Goal: Communication & Community: Share content

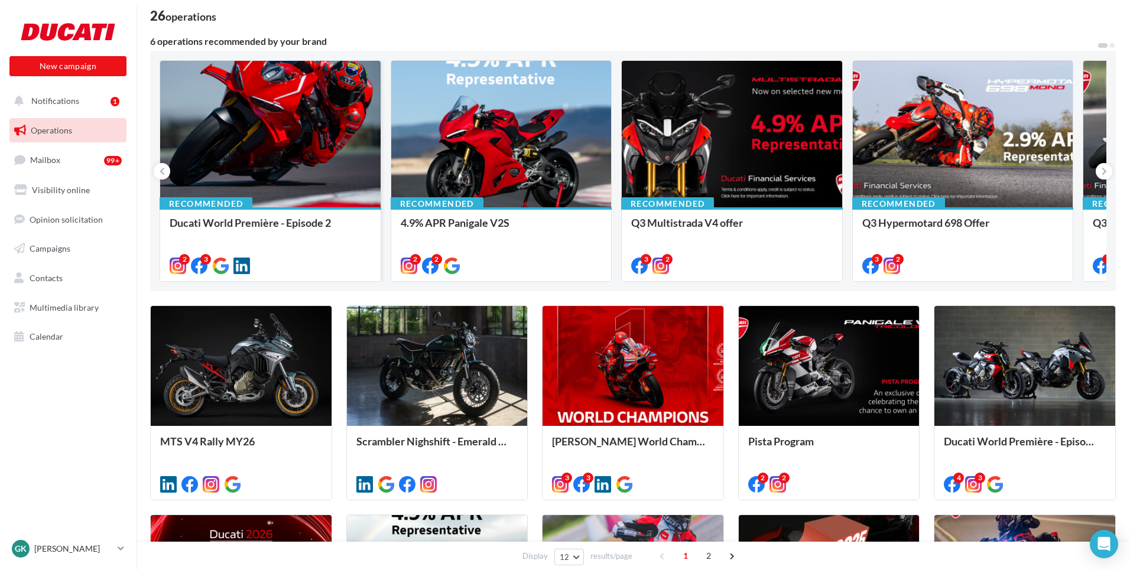
scroll to position [73, 0]
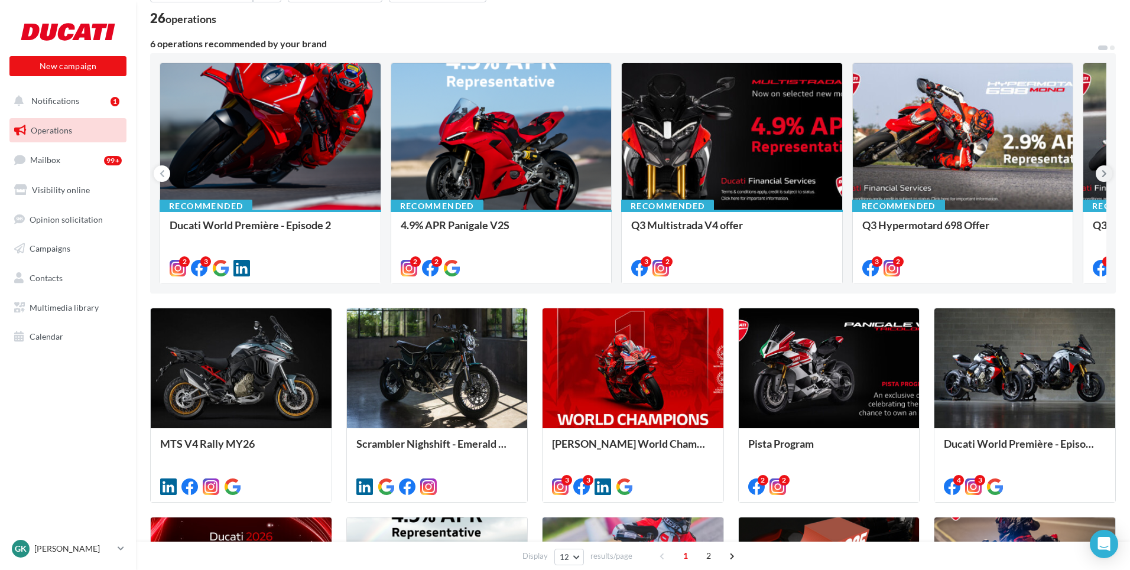
click at [987, 173] on icon at bounding box center [1103, 174] width 5 height 12
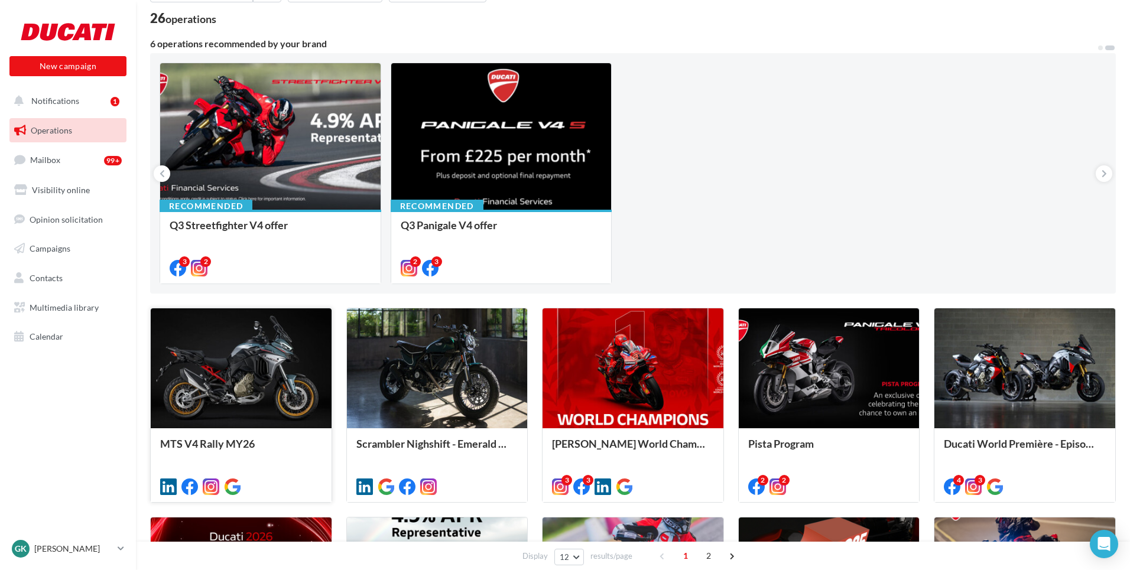
click at [219, 401] on div at bounding box center [241, 368] width 181 height 121
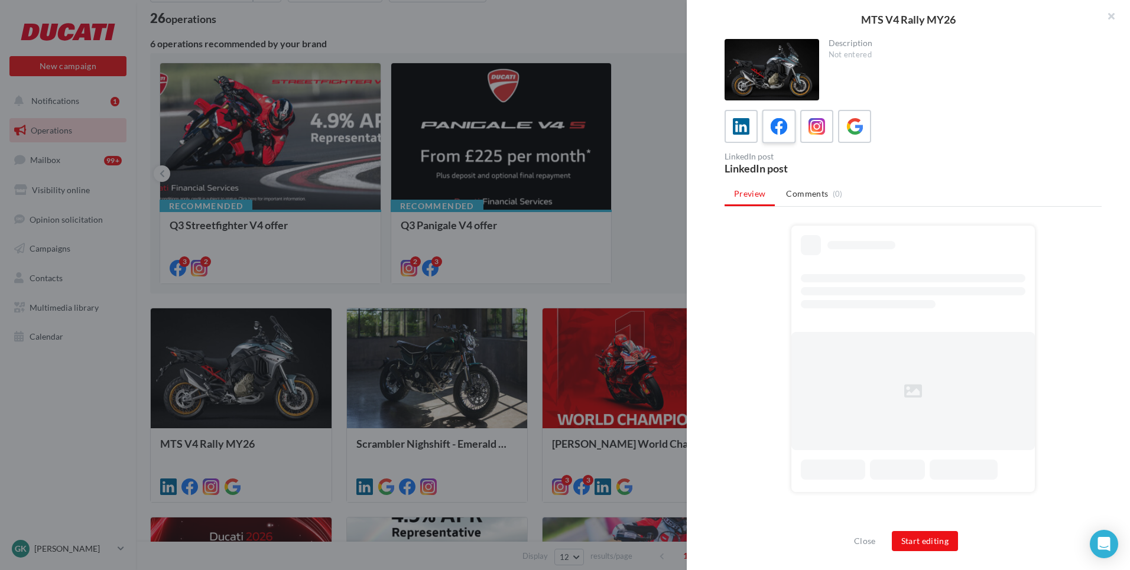
click at [786, 119] on icon at bounding box center [778, 126] width 17 height 17
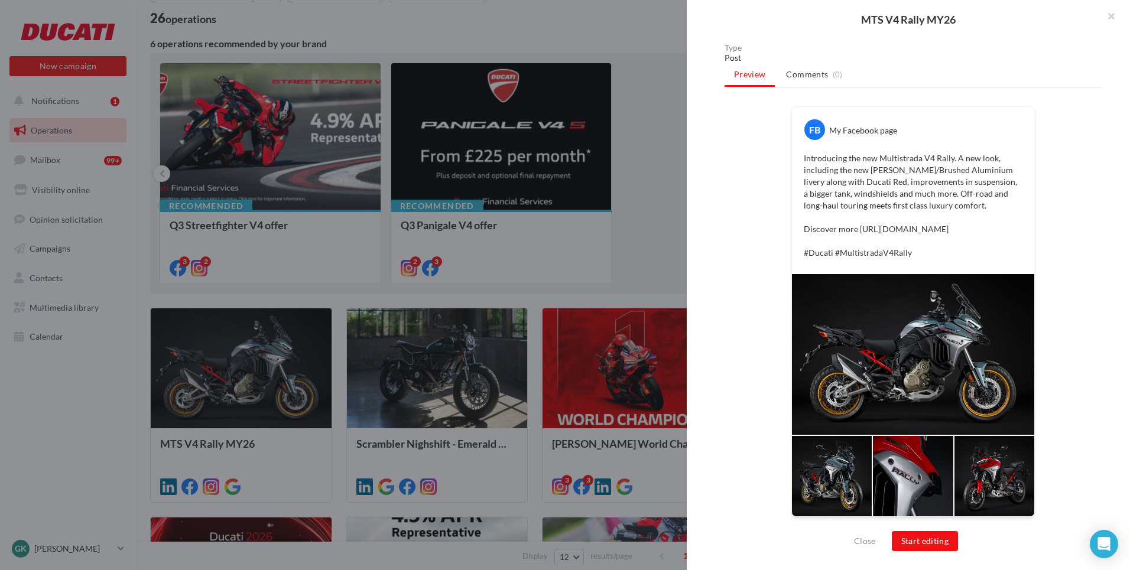
scroll to position [163, 0]
click at [907, 494] on button "Start editing" at bounding box center [925, 541] width 67 height 20
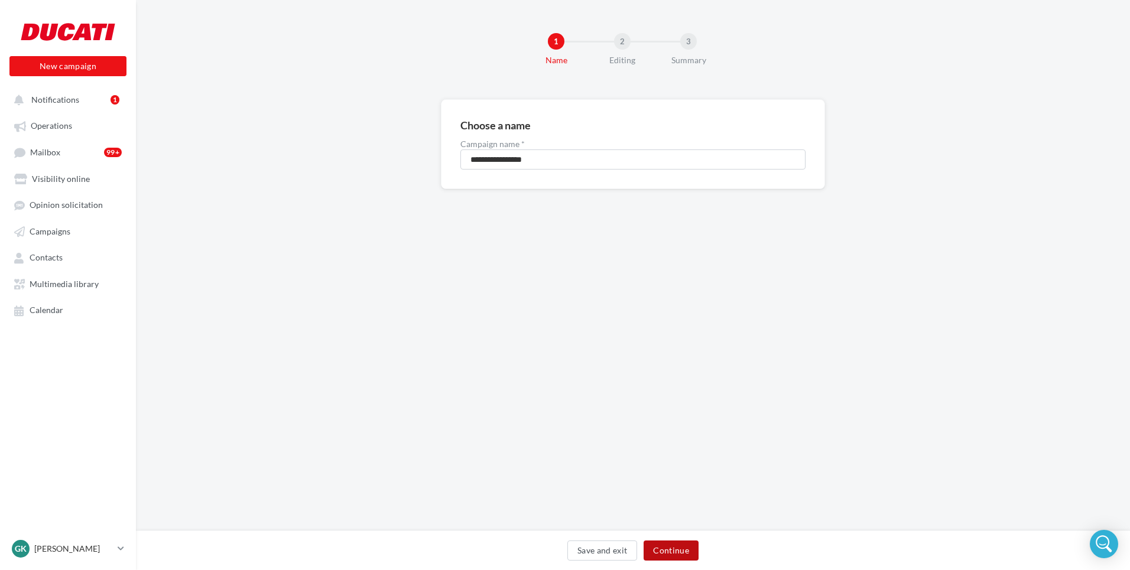
click at [661, 551] on button "Continue" at bounding box center [670, 551] width 55 height 20
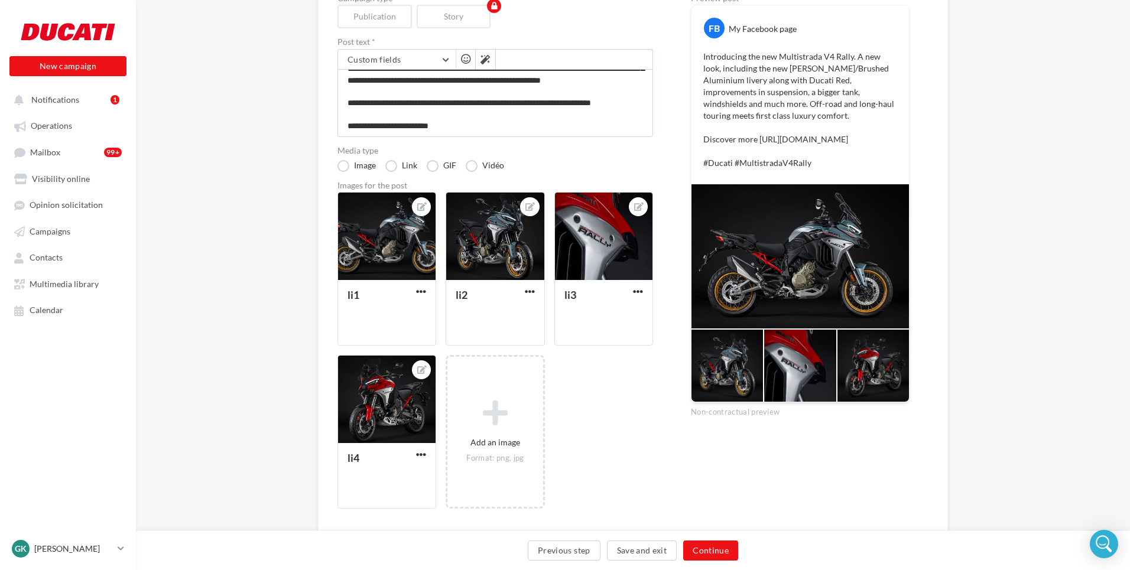
scroll to position [146, 0]
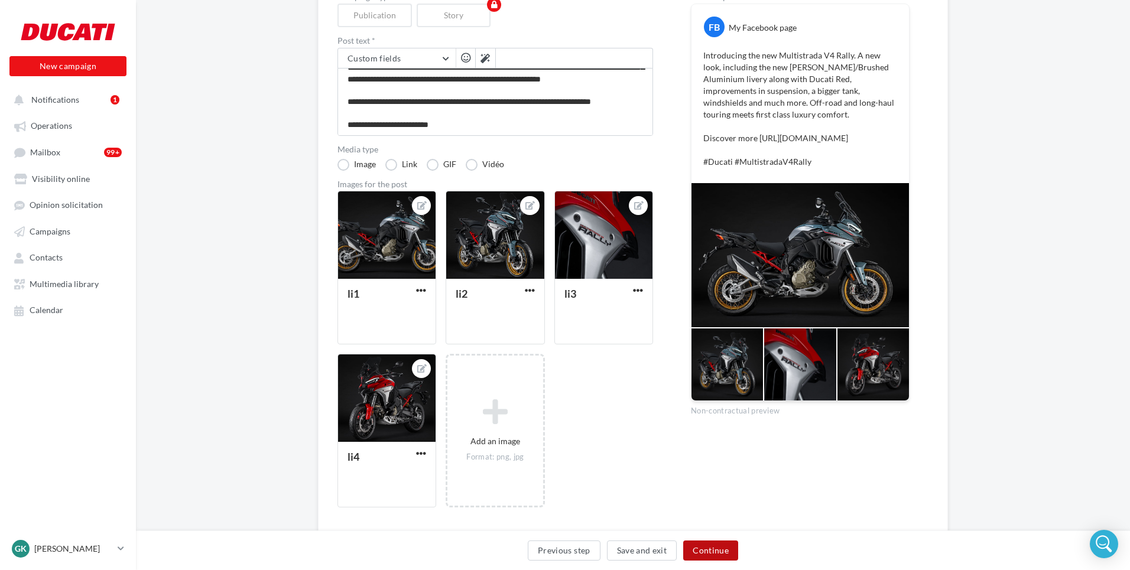
click at [699, 542] on button "Continue" at bounding box center [710, 551] width 55 height 20
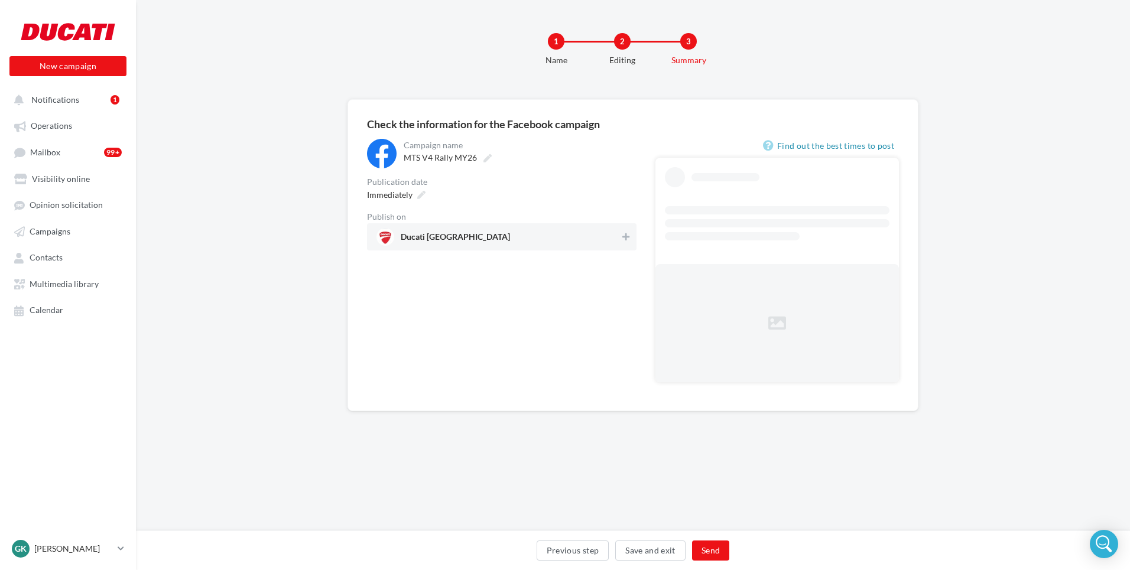
click at [612, 221] on div "Publish on Ducati North London" at bounding box center [501, 232] width 269 height 38
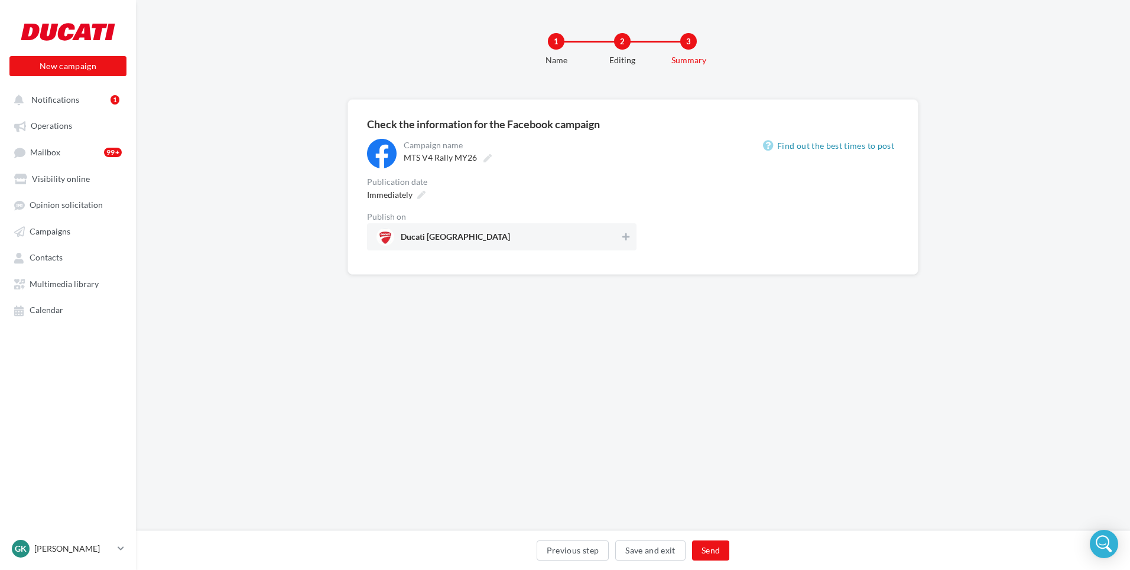
click at [612, 238] on span "Ducati North London" at bounding box center [497, 237] width 243 height 18
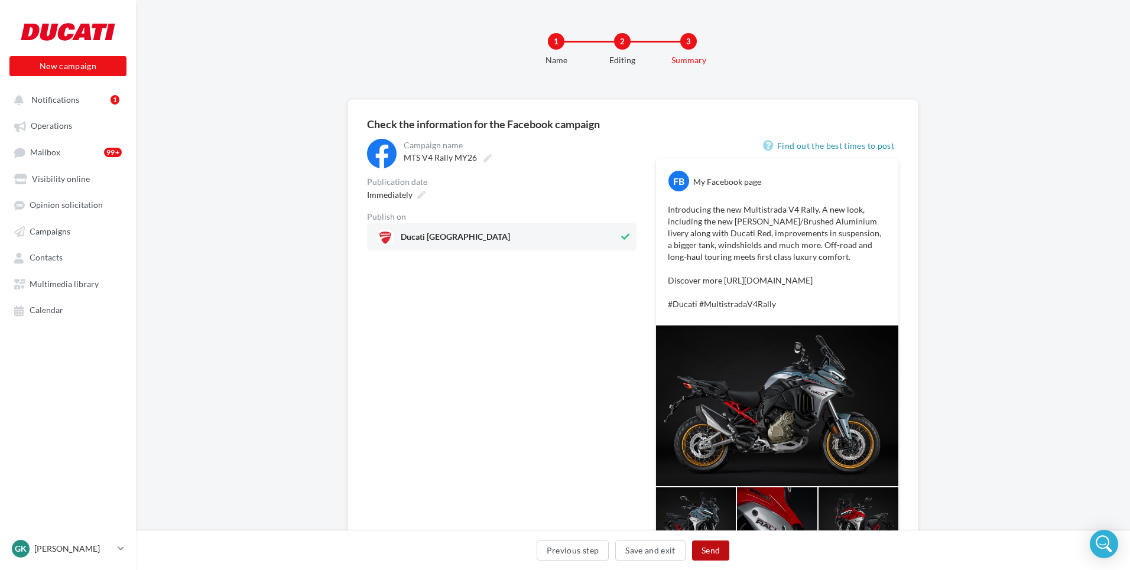
click at [709, 555] on button "Send" at bounding box center [710, 551] width 37 height 20
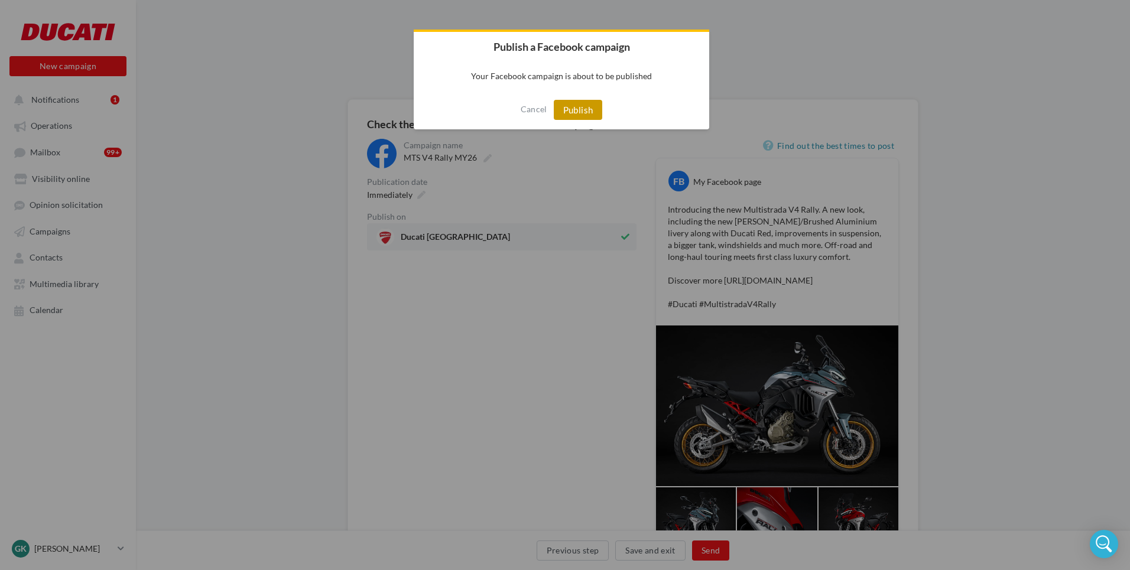
click at [578, 119] on button "Publish" at bounding box center [578, 110] width 49 height 20
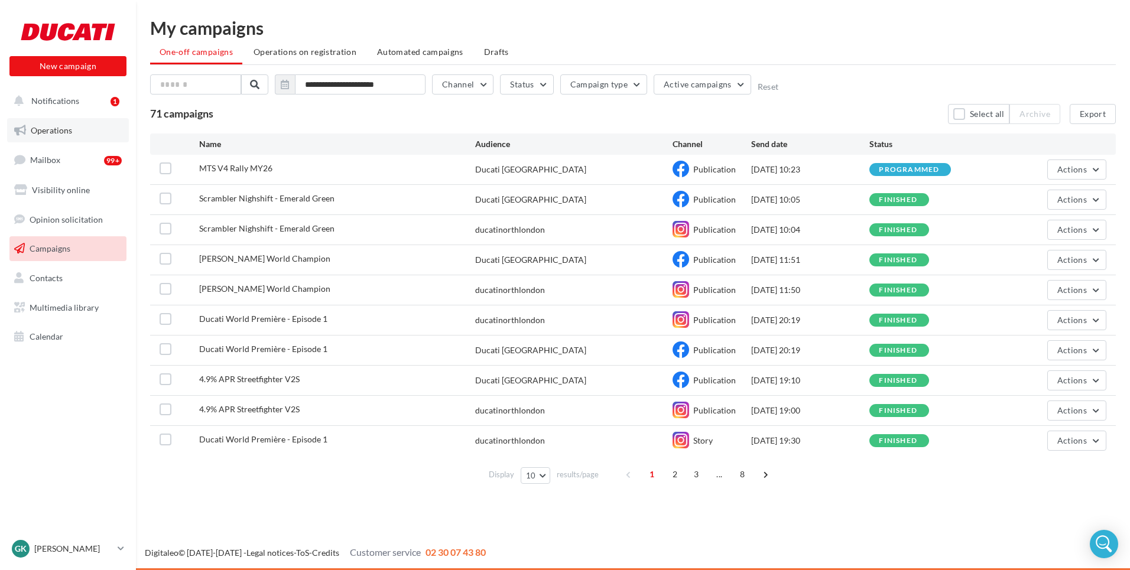
click at [49, 133] on span "Operations" at bounding box center [51, 130] width 41 height 10
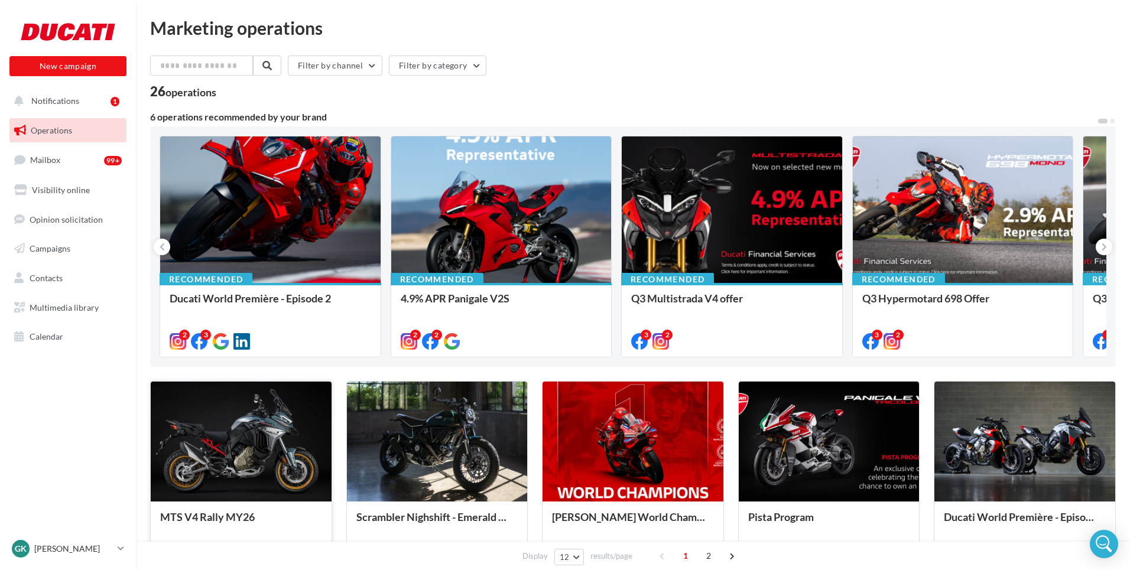
click at [264, 430] on div at bounding box center [241, 442] width 181 height 121
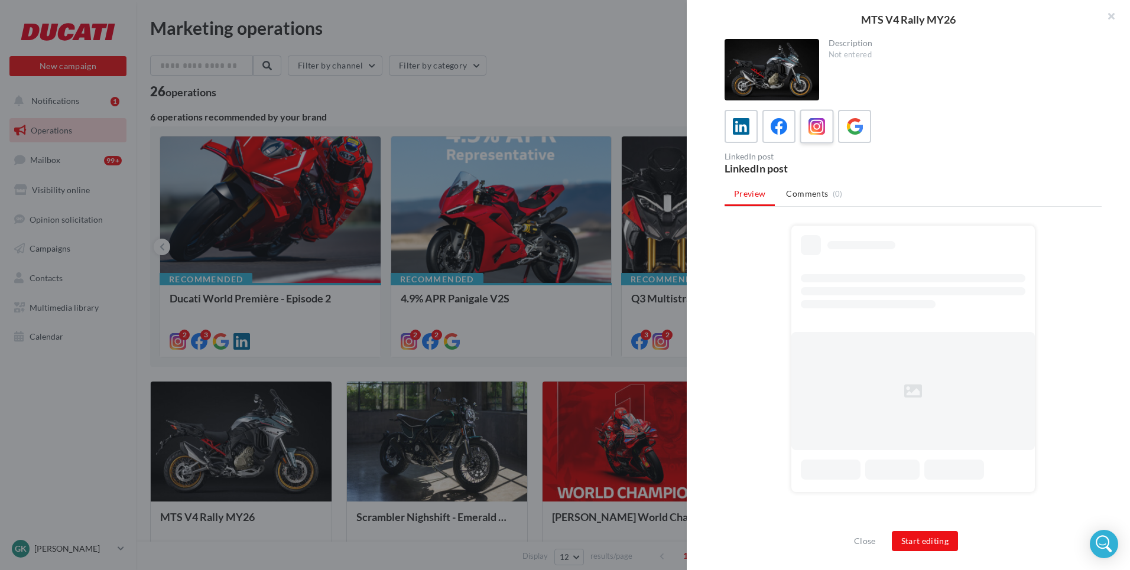
click at [825, 126] on div at bounding box center [817, 127] width 22 height 22
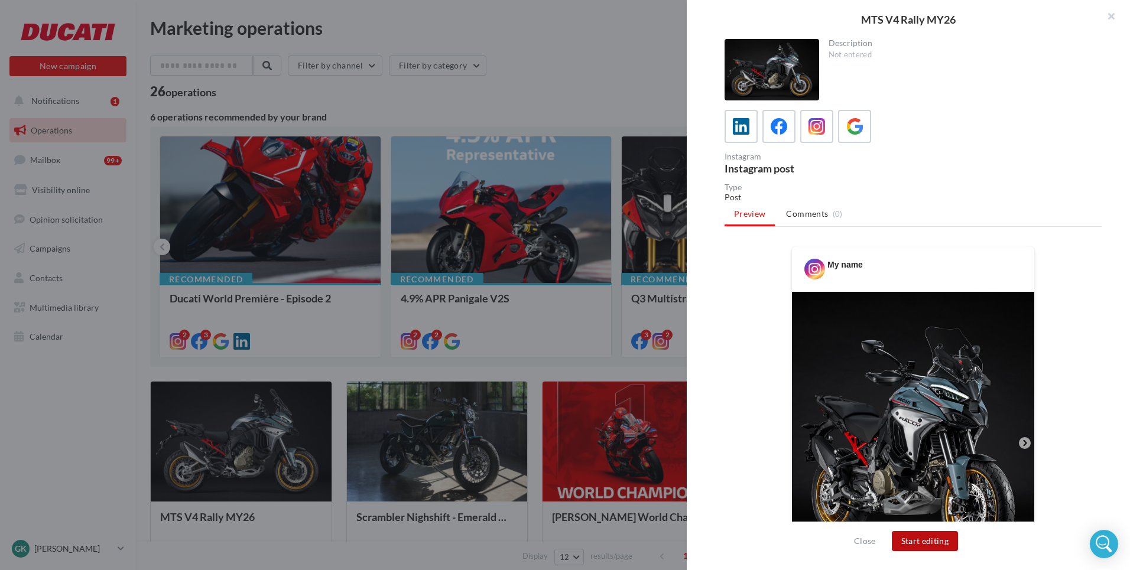
click at [907, 541] on button "Start editing" at bounding box center [925, 541] width 67 height 20
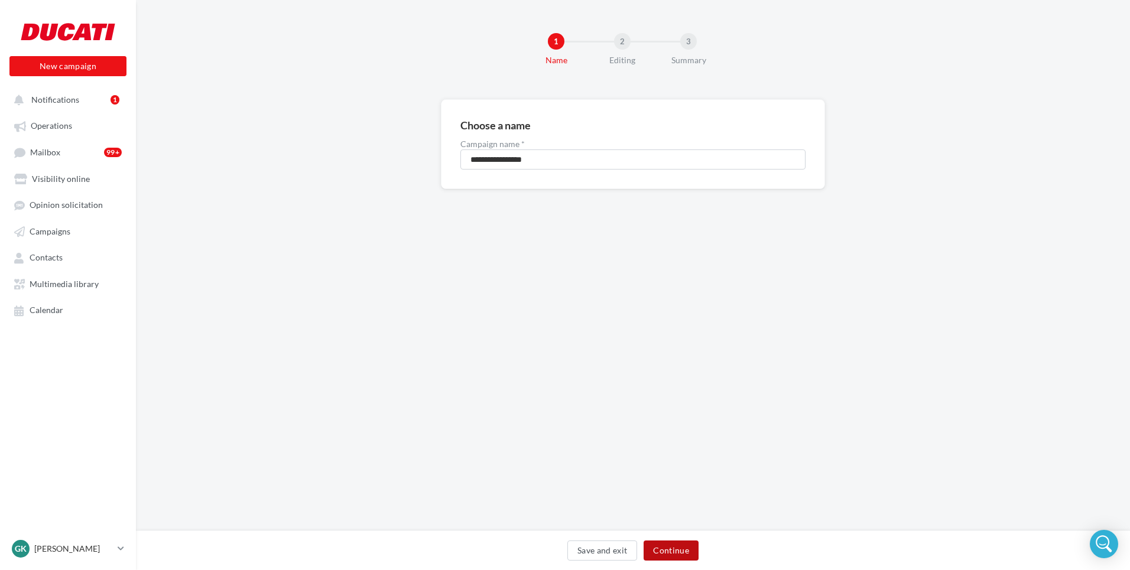
click at [686, 550] on button "Continue" at bounding box center [670, 551] width 55 height 20
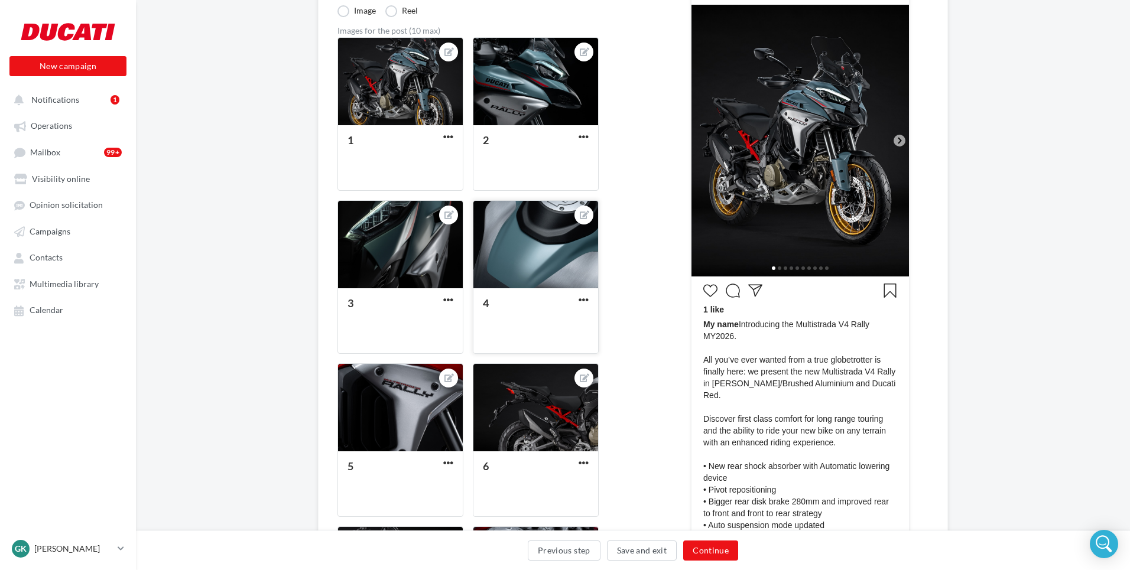
scroll to position [297, 0]
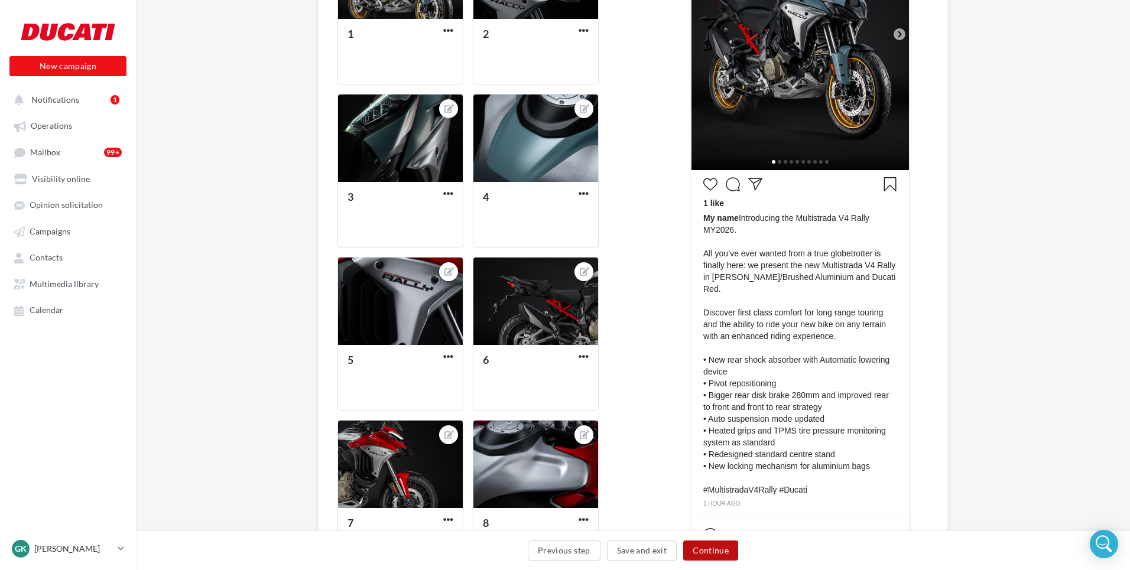
click at [700, 547] on button "Continue" at bounding box center [710, 551] width 55 height 20
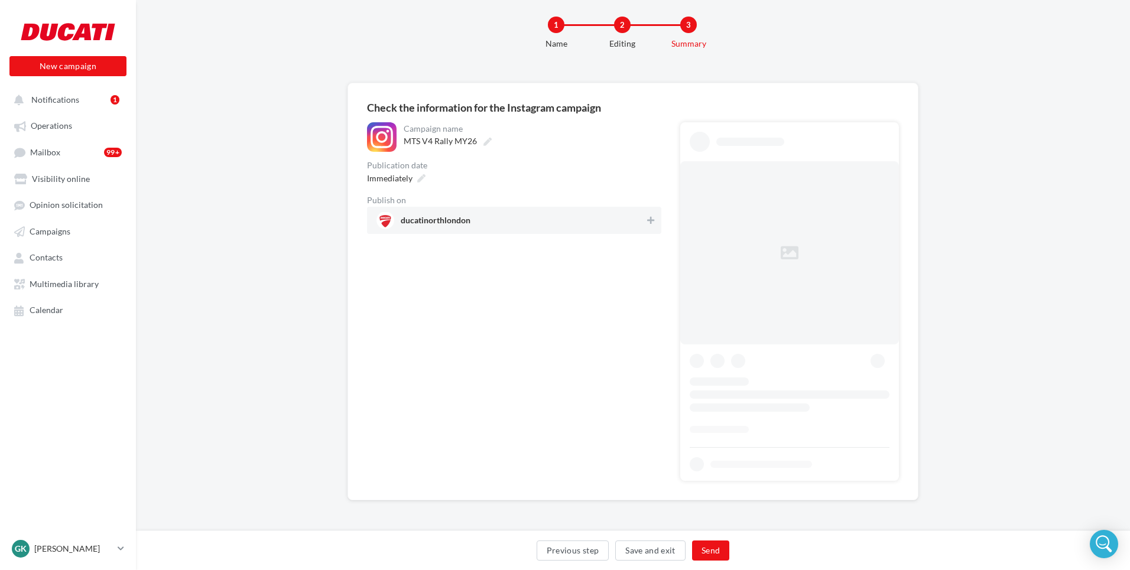
click at [552, 214] on span "ducatinorthlondon" at bounding box center [510, 221] width 268 height 18
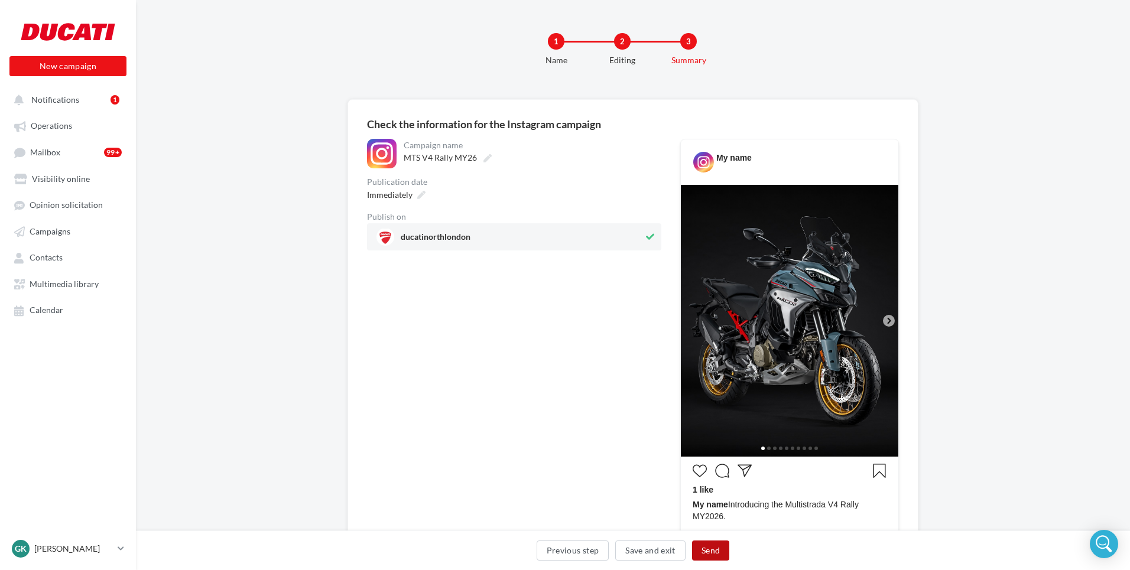
click at [714, 548] on button "Send" at bounding box center [710, 551] width 37 height 20
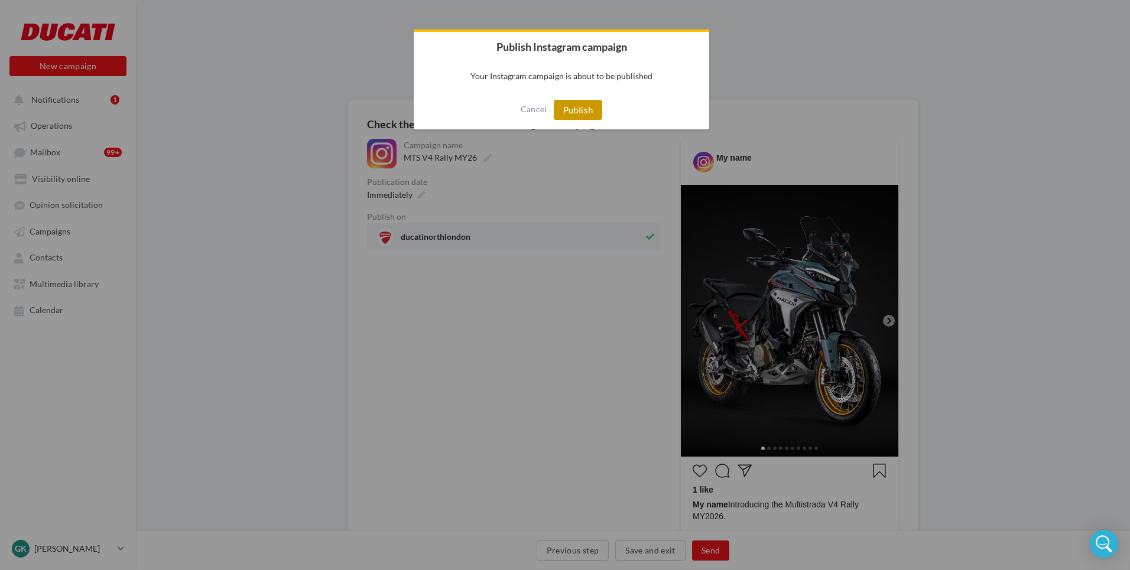
click at [586, 108] on button "Publish" at bounding box center [578, 110] width 49 height 20
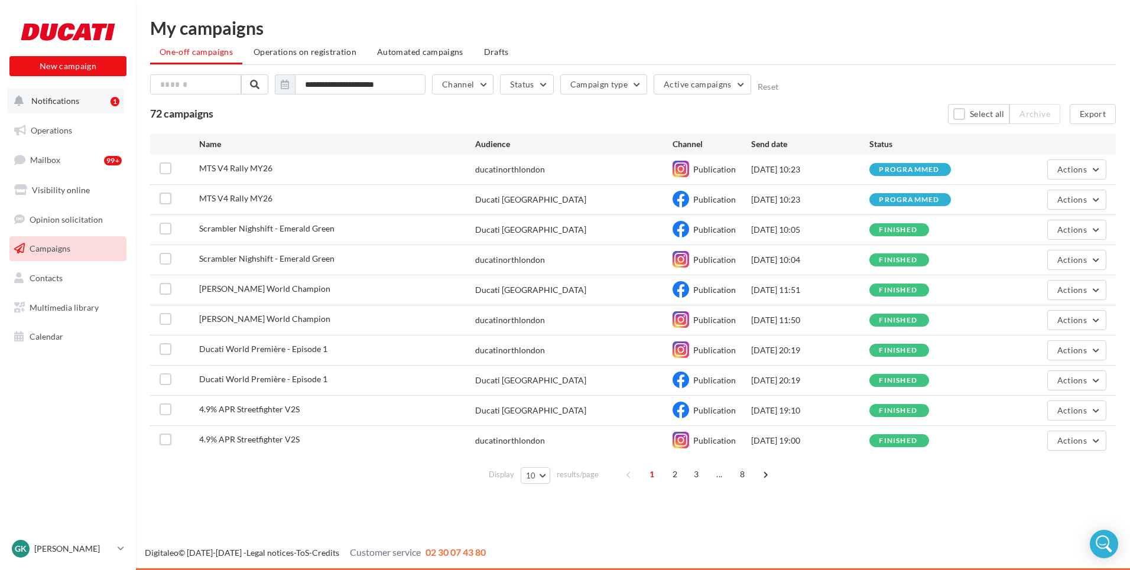
click at [61, 111] on button "Notifications 1" at bounding box center [65, 101] width 117 height 25
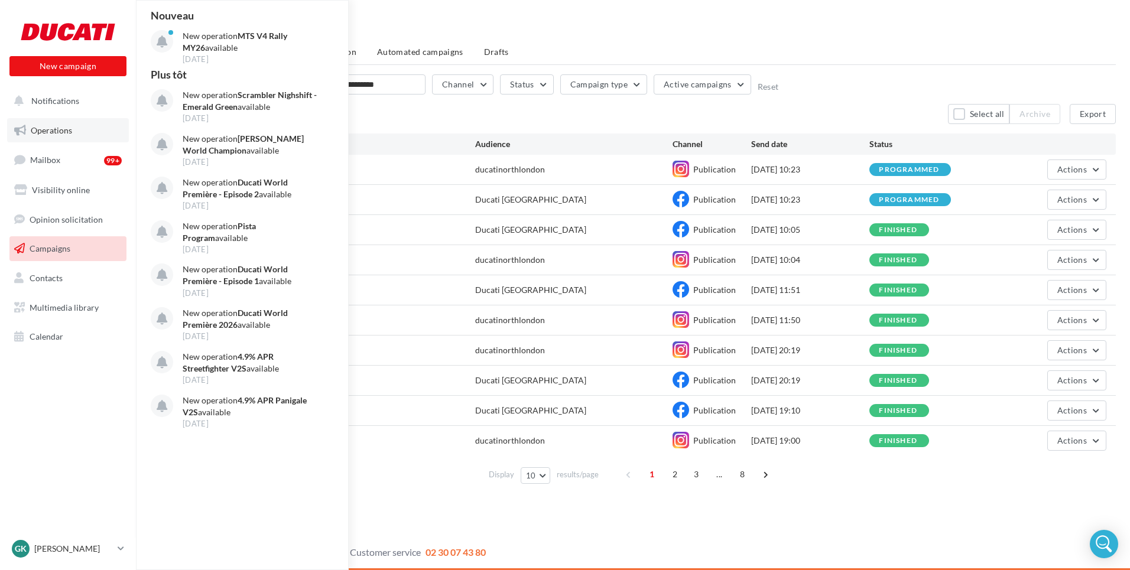
click at [56, 132] on span "Operations" at bounding box center [51, 130] width 41 height 10
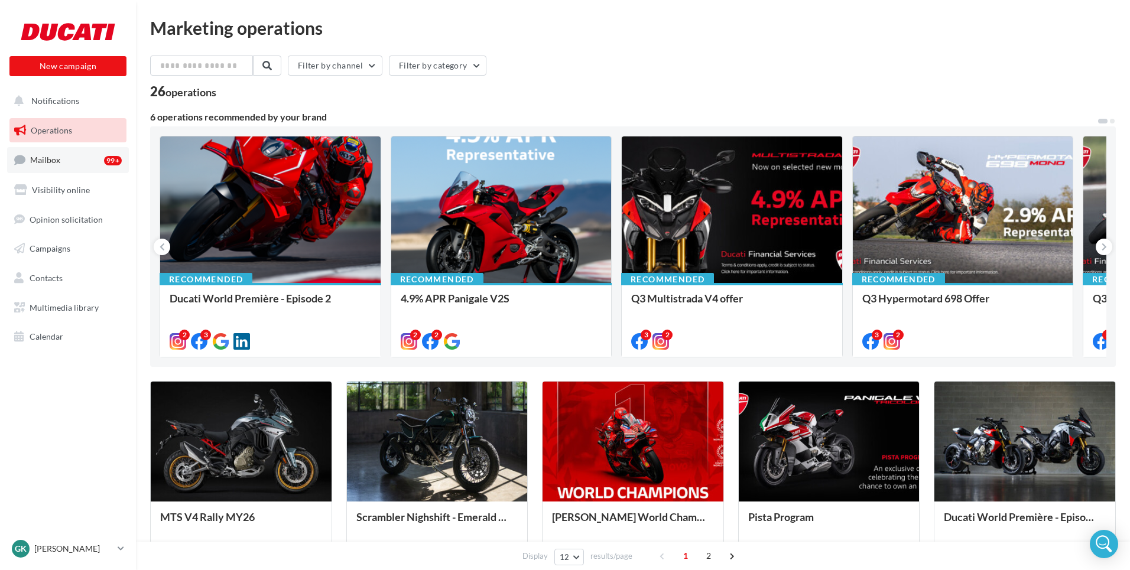
click at [83, 158] on link "Mailbox 99+" at bounding box center [68, 159] width 122 height 25
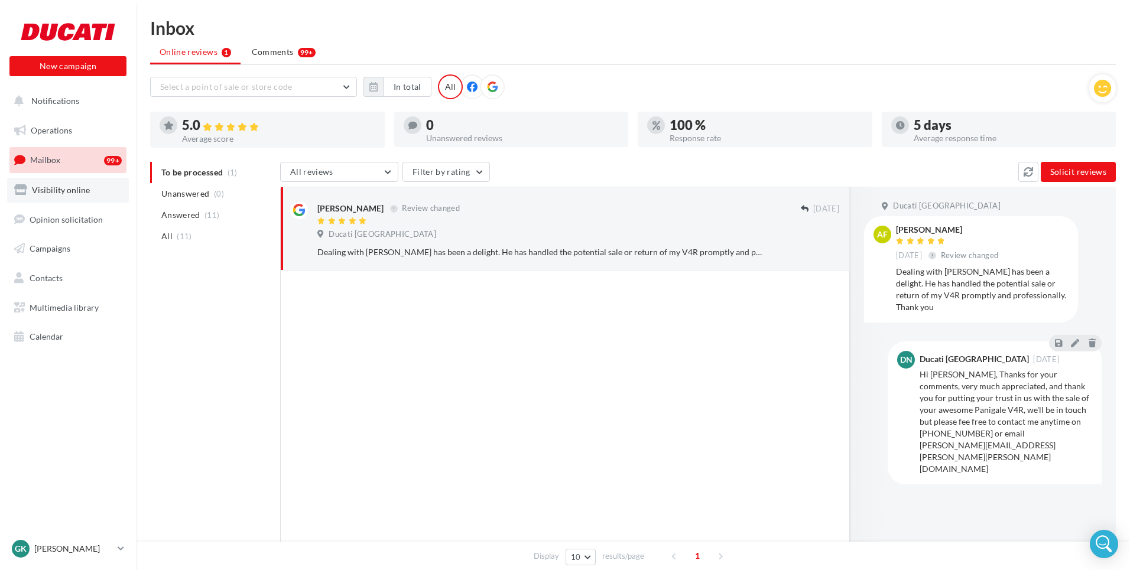
click at [76, 181] on link "Visibility online" at bounding box center [68, 190] width 122 height 25
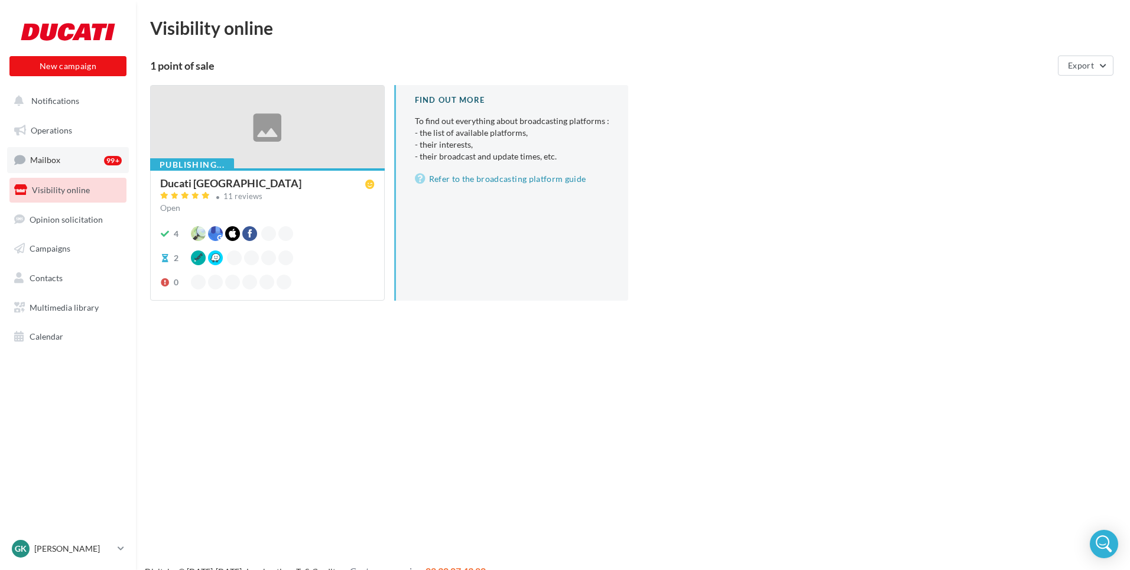
click at [68, 151] on link "Mailbox 99+" at bounding box center [68, 159] width 122 height 25
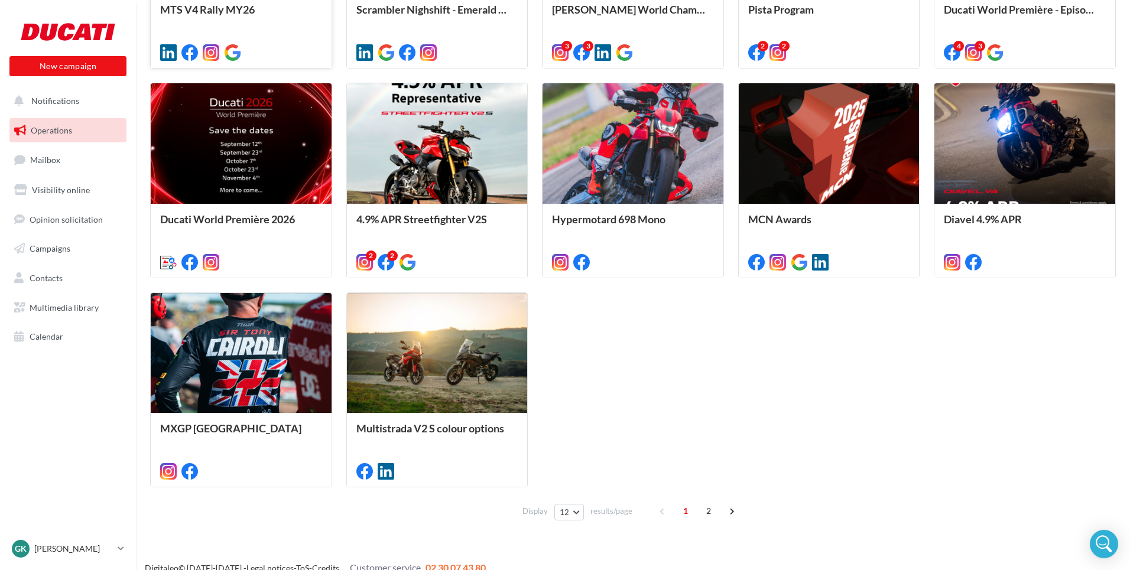
scroll to position [511, 0]
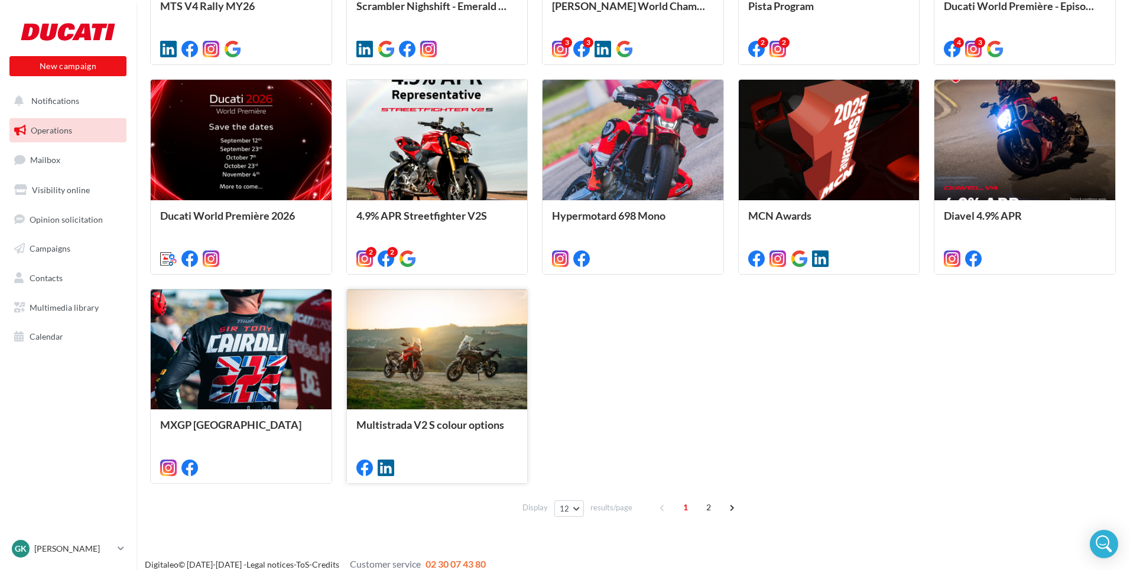
click at [444, 350] on div at bounding box center [437, 350] width 181 height 121
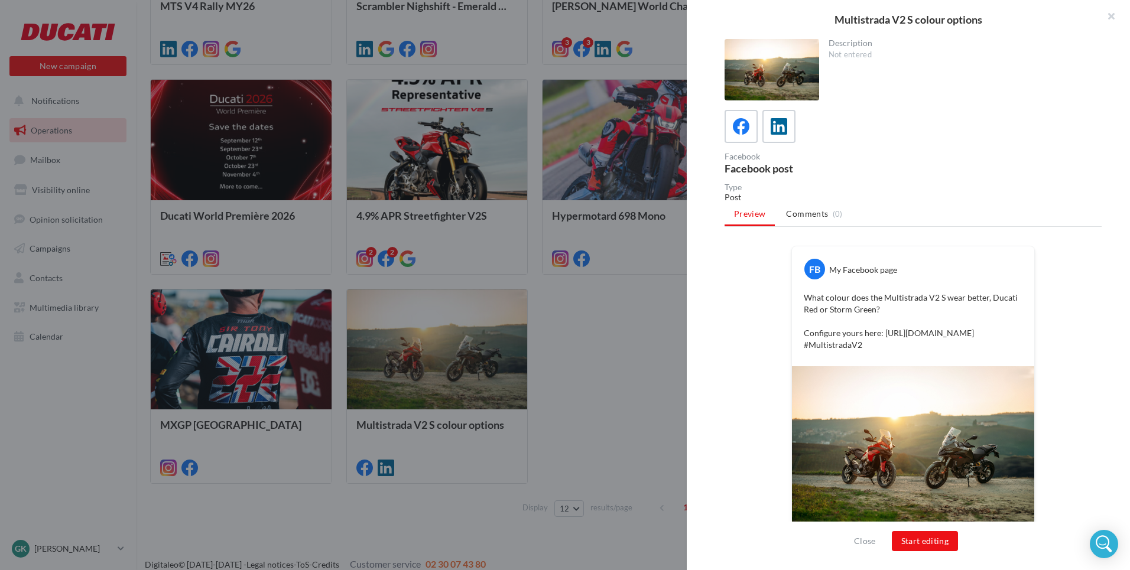
scroll to position [23, 0]
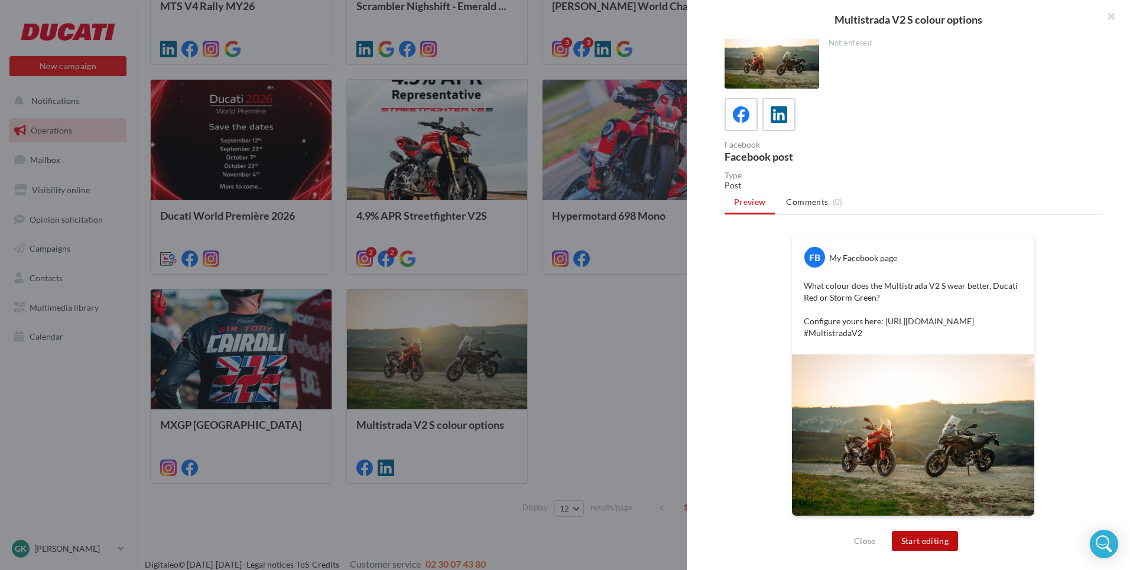
click at [915, 538] on button "Start editing" at bounding box center [925, 541] width 67 height 20
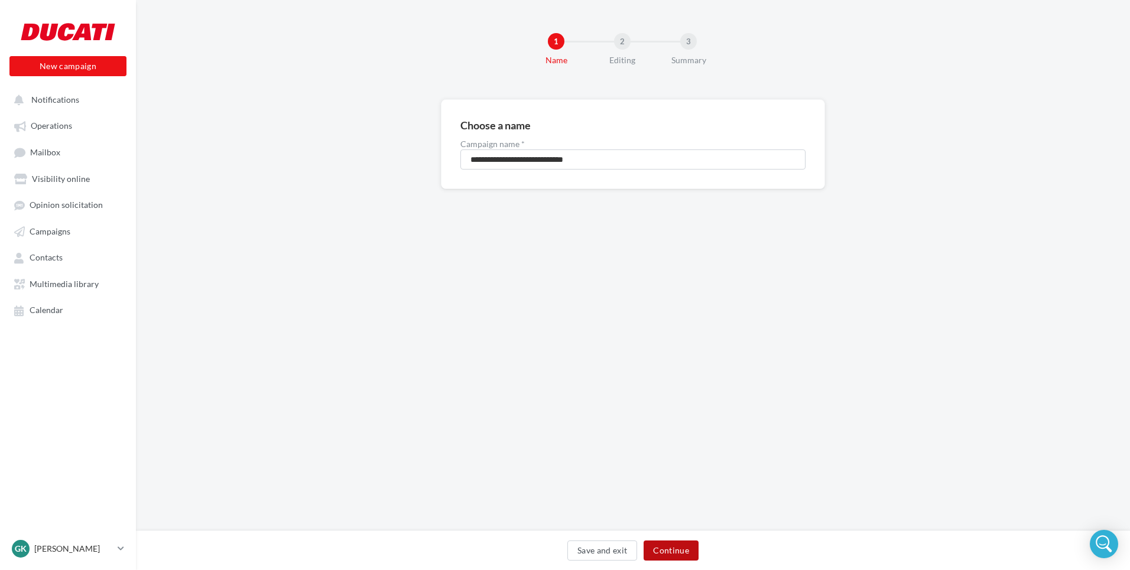
click at [673, 556] on button "Continue" at bounding box center [670, 551] width 55 height 20
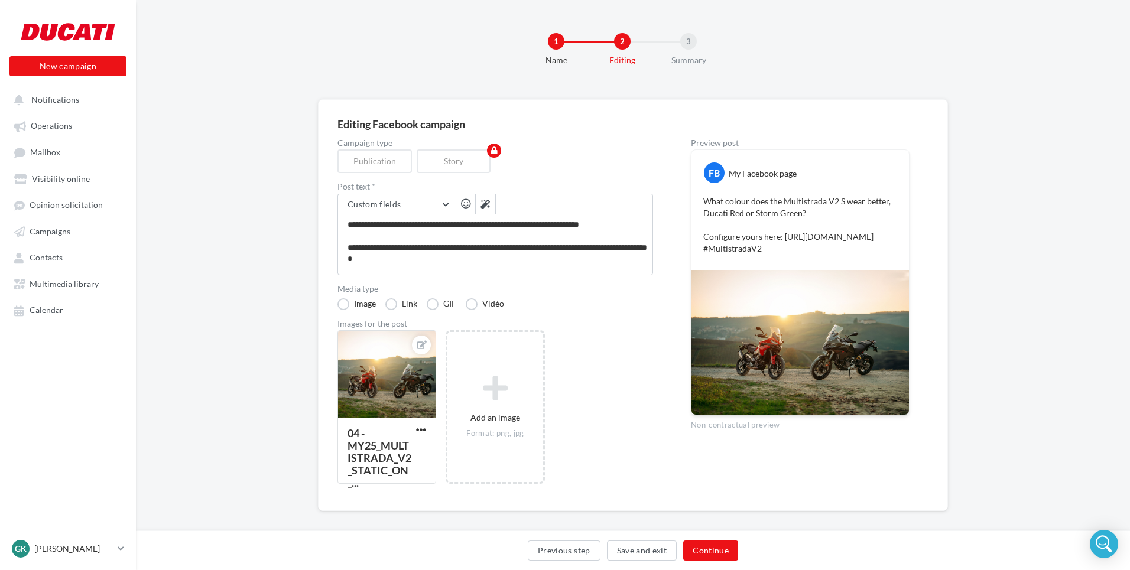
scroll to position [11, 0]
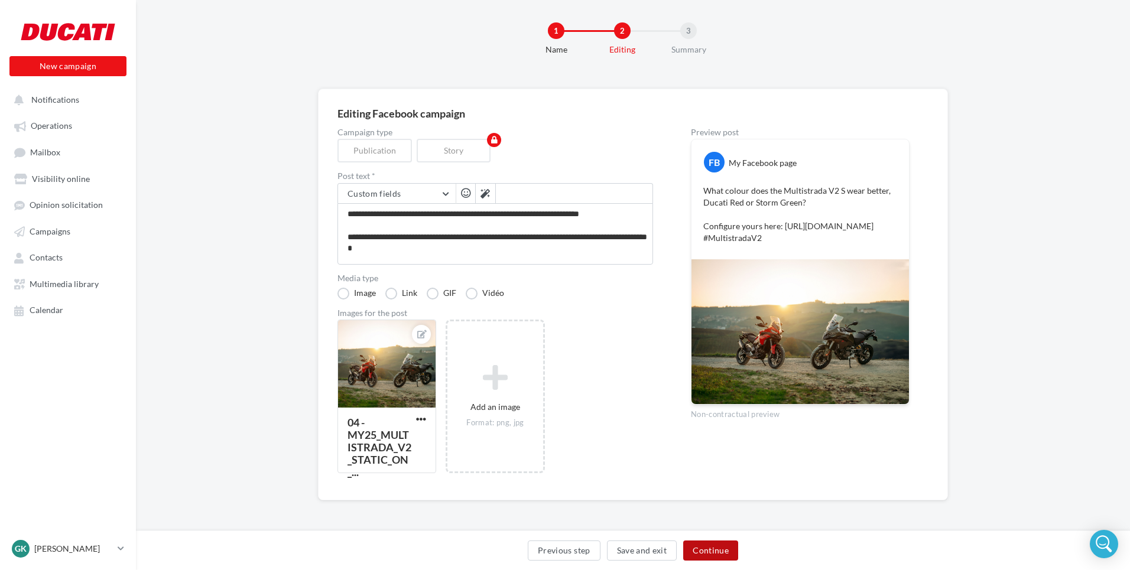
click at [701, 549] on button "Continue" at bounding box center [710, 551] width 55 height 20
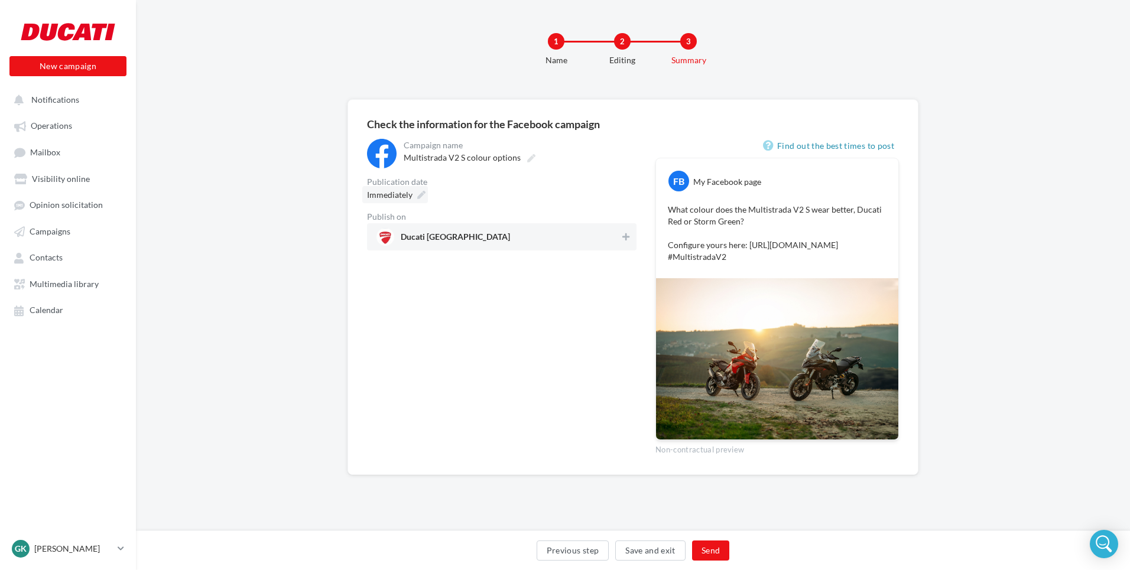
click at [420, 190] on div "Immediately" at bounding box center [395, 194] width 66 height 17
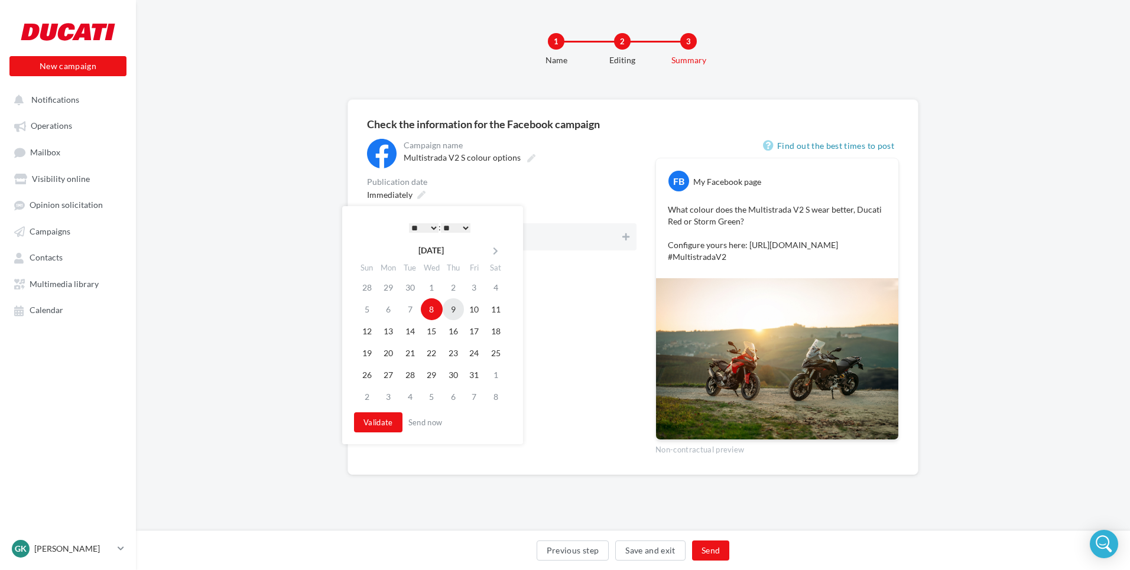
click at [453, 303] on td "9" at bounding box center [453, 309] width 21 height 22
click at [382, 412] on button "Validate" at bounding box center [378, 422] width 48 height 20
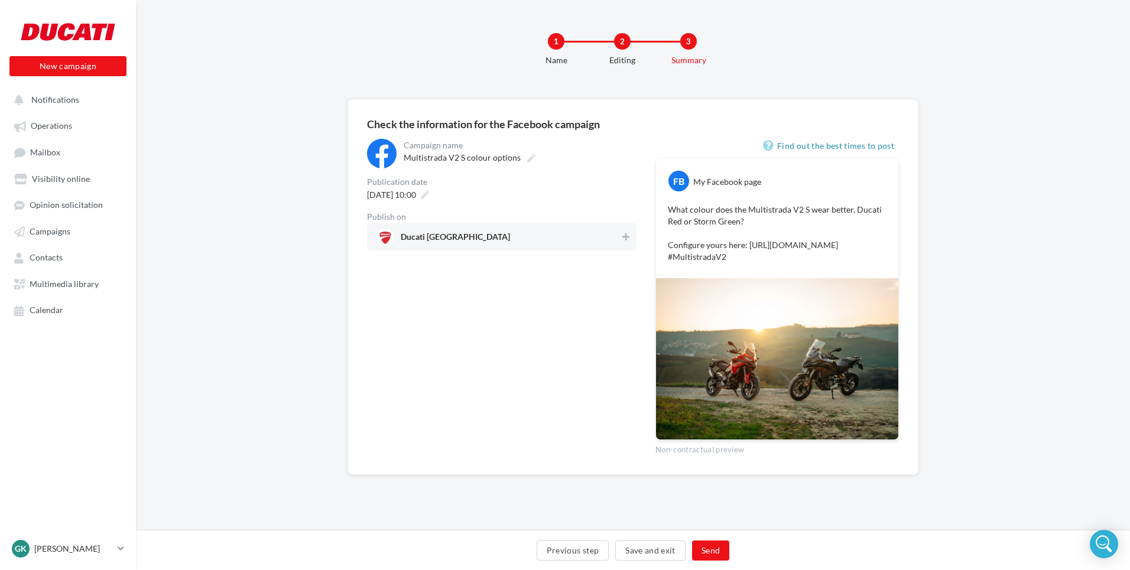
click at [543, 248] on div "Ducati North London" at bounding box center [501, 236] width 269 height 27
click at [717, 549] on button "Send" at bounding box center [710, 551] width 37 height 20
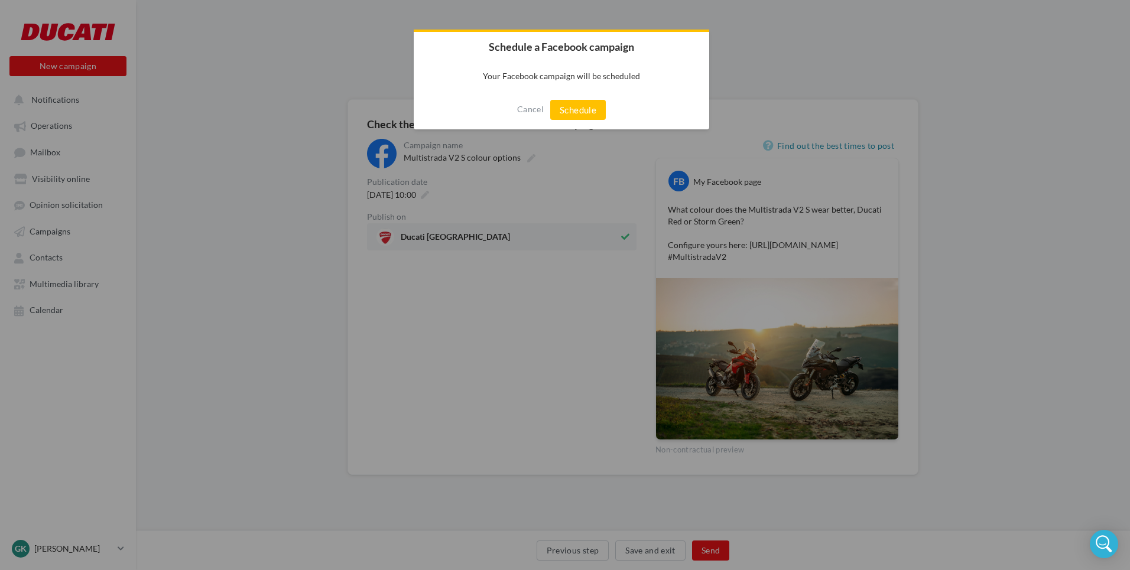
click at [583, 126] on div "Cancel Schedule" at bounding box center [561, 109] width 295 height 39
click at [581, 117] on button "Schedule" at bounding box center [578, 110] width 56 height 20
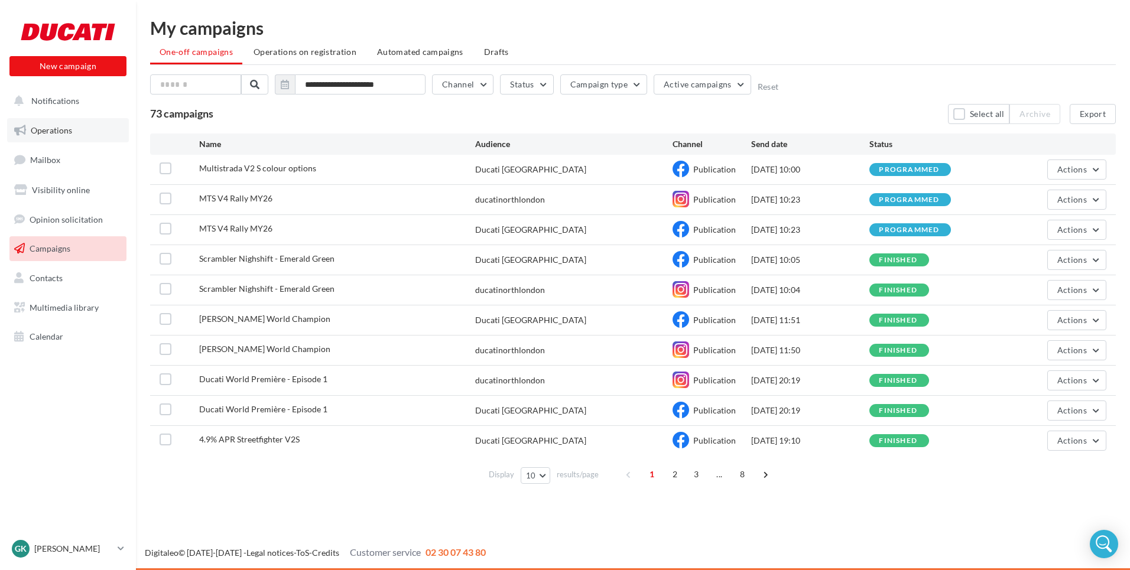
click at [54, 137] on link "Operations" at bounding box center [68, 130] width 122 height 25
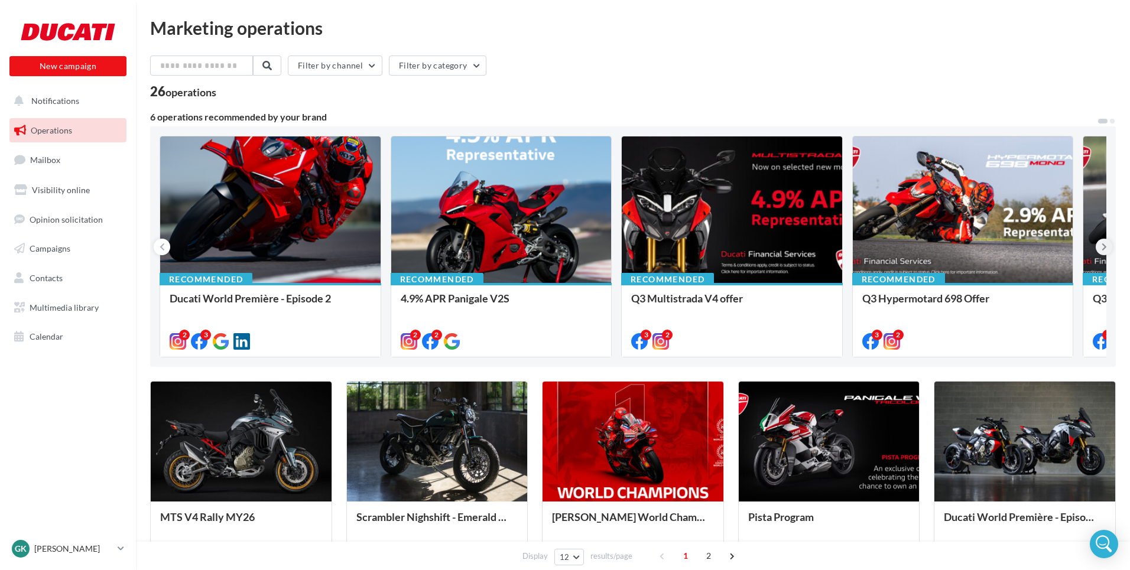
click at [1100, 249] on button at bounding box center [1103, 247] width 17 height 17
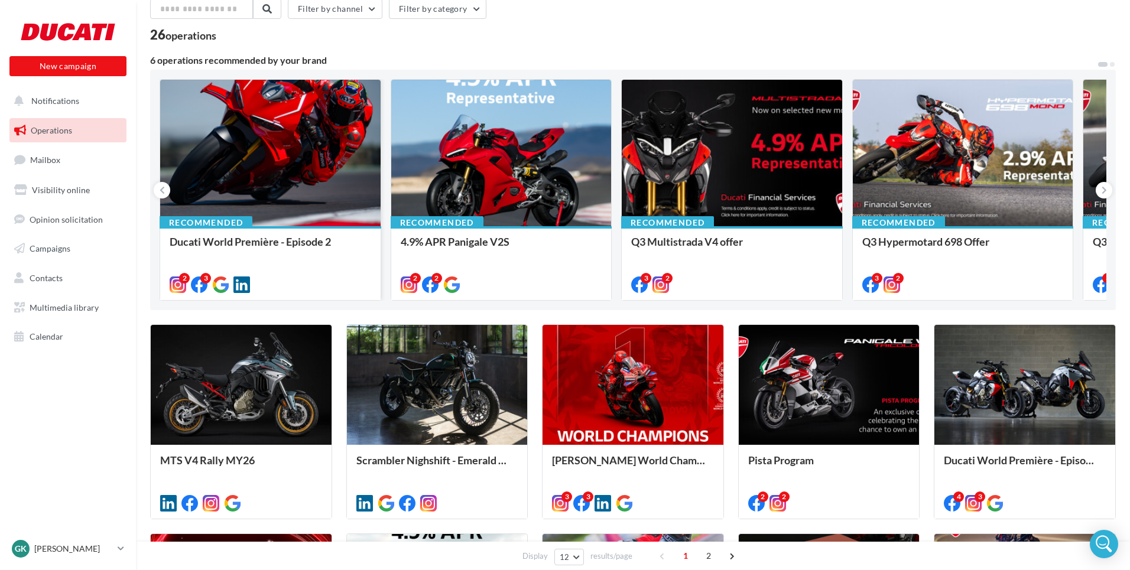
scroll to position [58, 0]
